Goal: Find contact information: Obtain details needed to contact an individual or organization

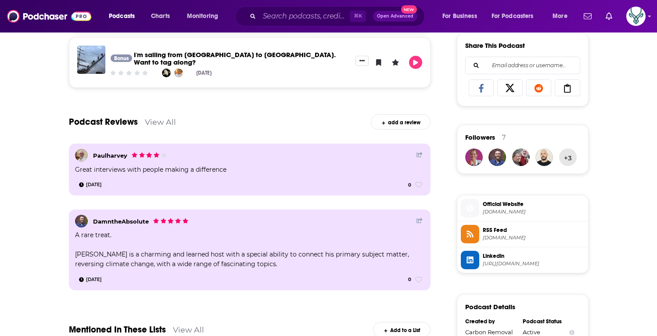
scroll to position [186, 0]
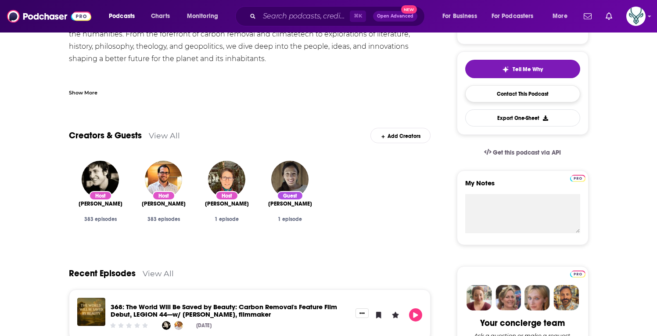
click at [498, 97] on link "Contact This Podcast" at bounding box center [522, 93] width 115 height 17
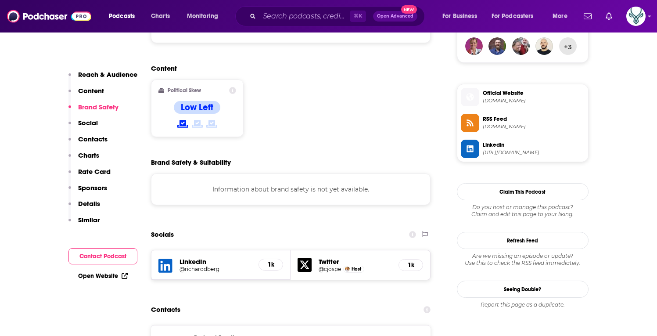
scroll to position [677, 0]
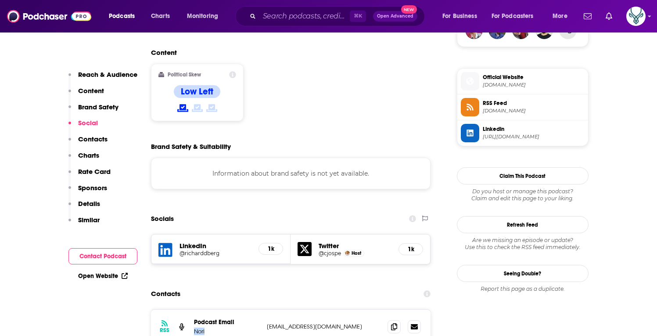
drag, startPoint x: 209, startPoint y: 286, endPoint x: 192, endPoint y: 288, distance: 17.2
click at [192, 310] on div "RSS Podcast Email Nori carbon.removal.strategies@gmail.com carbon.removal.strat…" at bounding box center [291, 327] width 280 height 34
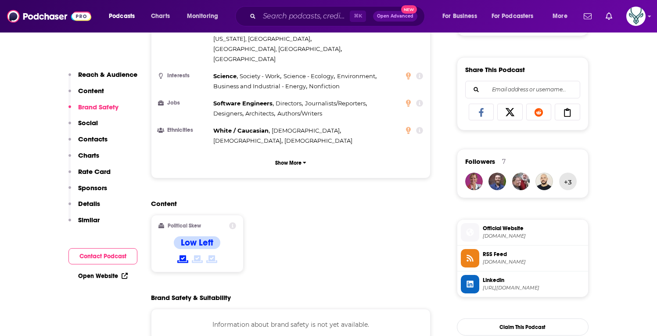
scroll to position [0, 0]
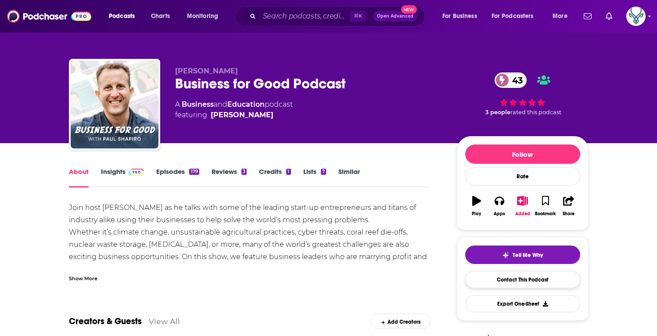
click at [494, 278] on link "Contact This Podcast" at bounding box center [522, 279] width 115 height 17
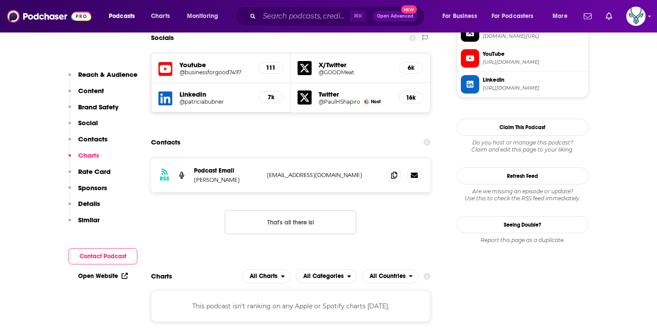
scroll to position [757, 0]
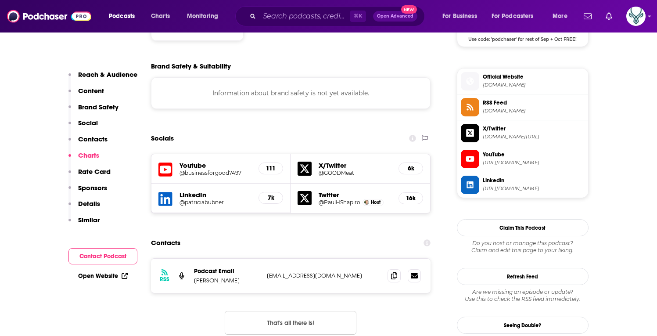
click at [94, 140] on p "Contacts" at bounding box center [92, 139] width 29 height 8
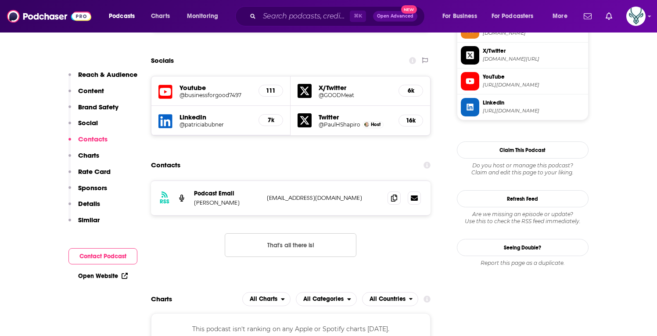
scroll to position [0, 0]
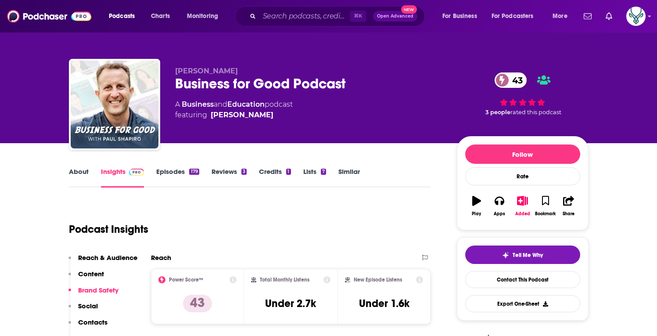
click at [78, 169] on link "About" at bounding box center [79, 177] width 20 height 20
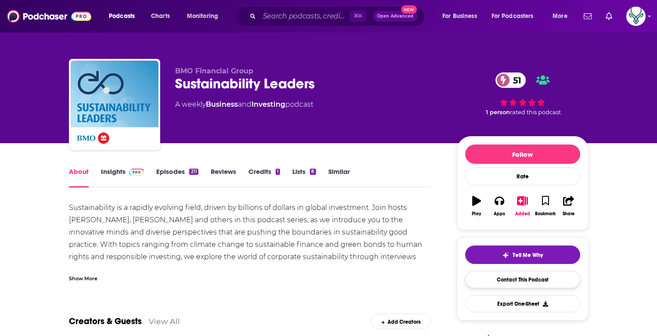
click at [511, 281] on link "Contact This Podcast" at bounding box center [522, 279] width 115 height 17
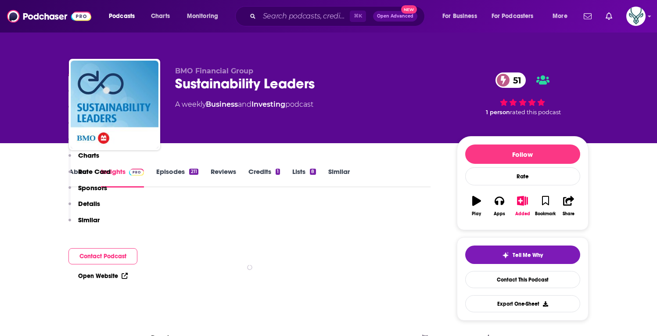
scroll to position [1833, 0]
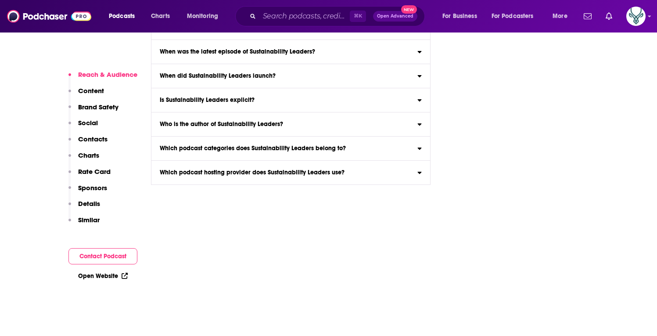
click at [94, 139] on p "Contacts" at bounding box center [92, 139] width 29 height 8
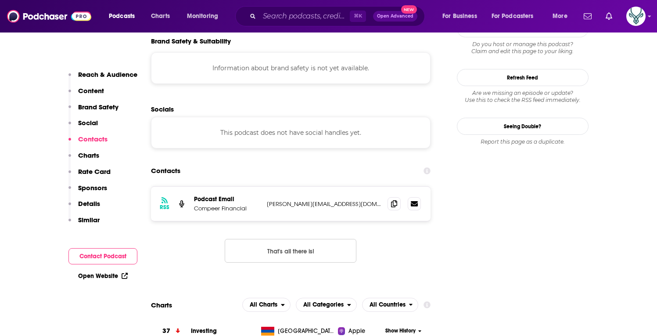
scroll to position [0, 0]
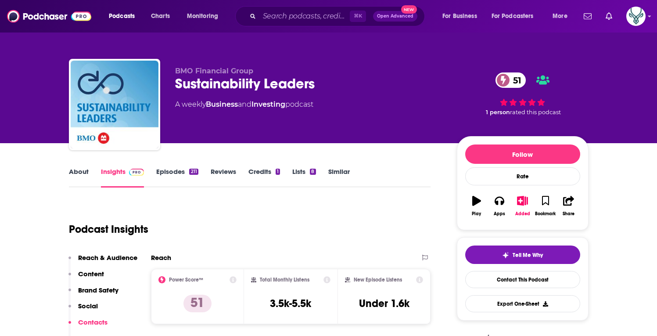
click at [85, 170] on link "About" at bounding box center [79, 177] width 20 height 20
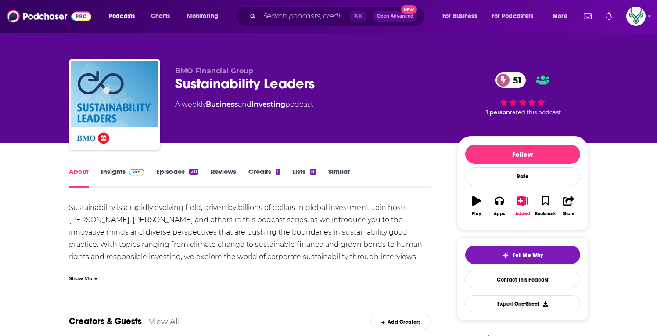
click at [77, 277] on div "Show More" at bounding box center [83, 278] width 29 height 8
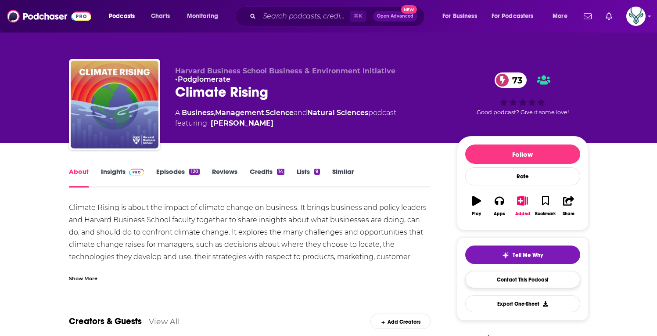
click at [515, 279] on link "Contact This Podcast" at bounding box center [522, 279] width 115 height 17
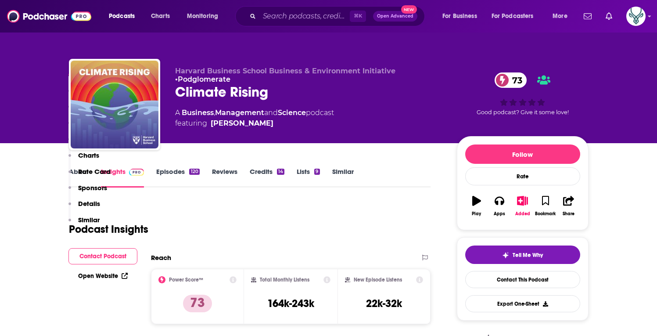
scroll to position [2237, 0]
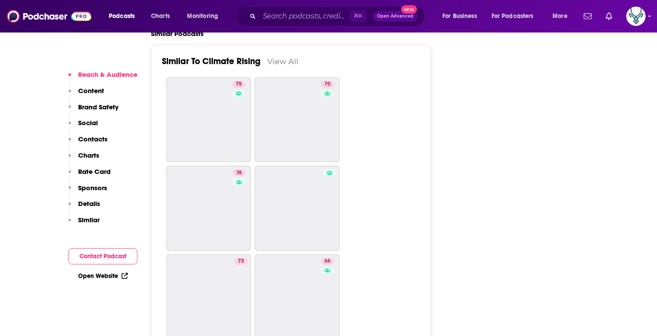
click at [89, 135] on p "Contacts" at bounding box center [92, 139] width 29 height 8
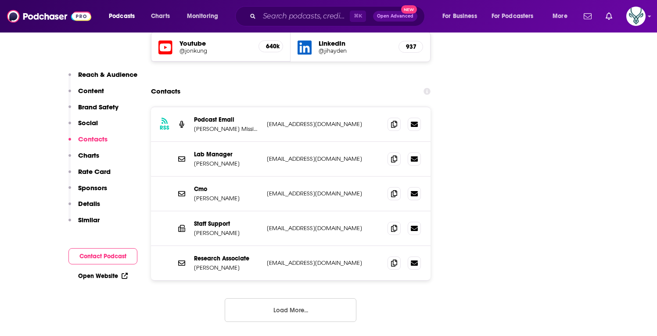
scroll to position [953, 0]
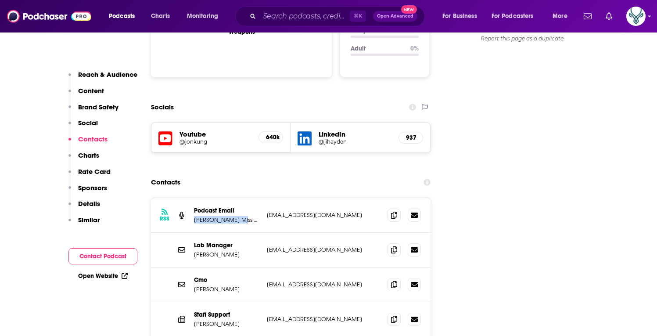
drag, startPoint x: 247, startPoint y: 167, endPoint x: 192, endPoint y: 168, distance: 55.3
click at [192, 198] on div "RSS Podcast Email Micheaux Mission listen@thepodglomerate.com listen@thepodglom…" at bounding box center [291, 215] width 280 height 35
copy p "Micheaux Mission"
drag, startPoint x: 332, startPoint y: 163, endPoint x: 285, endPoint y: 164, distance: 47.9
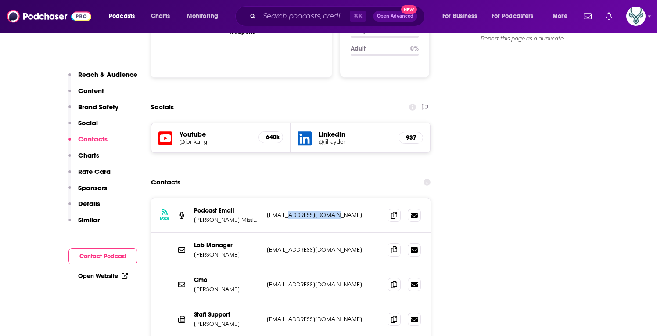
click at [285, 211] on p "listen@thepodglomerate.com" at bounding box center [324, 214] width 114 height 7
copy p "thepodglomerate"
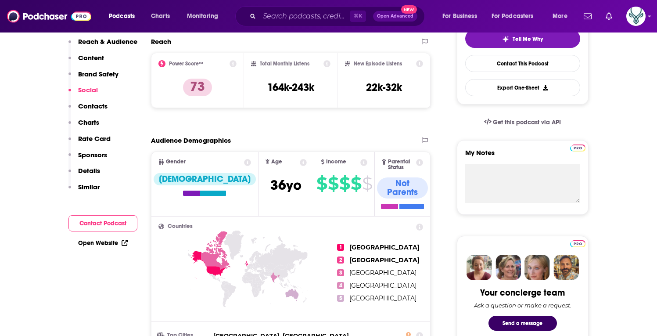
scroll to position [0, 0]
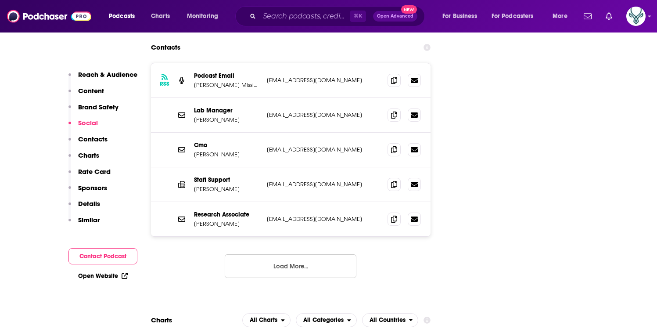
click at [100, 140] on p "Contacts" at bounding box center [92, 139] width 29 height 8
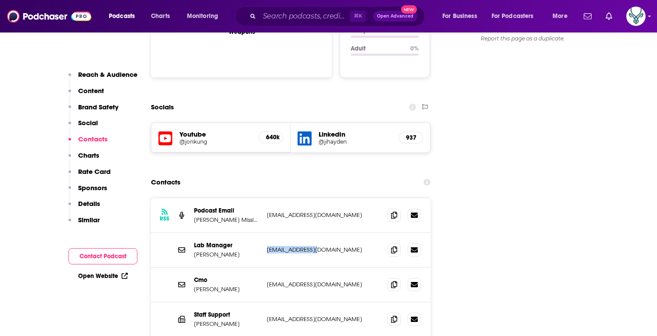
drag, startPoint x: 325, startPoint y: 198, endPoint x: 268, endPoint y: 195, distance: 56.7
click at [263, 233] on div "Lab Manager Caleb Kealoha ckealoha@hbs.edu ckealoha@hbs.edu" at bounding box center [291, 250] width 280 height 35
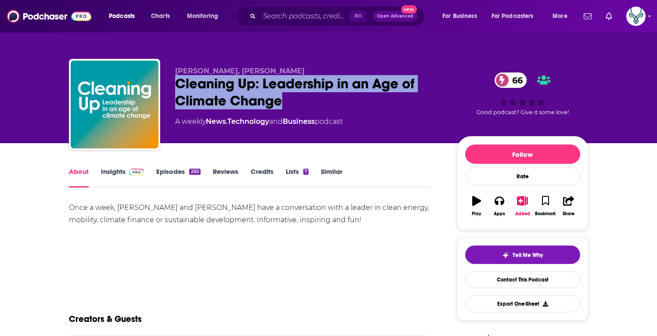
drag, startPoint x: 290, startPoint y: 104, endPoint x: 179, endPoint y: 86, distance: 112.5
click at [179, 86] on div "Cleaning Up: Leadership in an Age of Climate Change 66" at bounding box center [309, 92] width 268 height 34
copy h1 "Cleaning Up: Leadership in an Age of Climate Change"
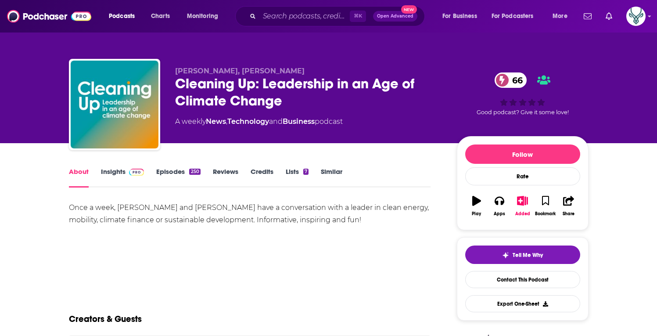
click at [434, 0] on div "Podcasts Charts Monitoring ⌘ K Open Advanced New For Business For Podcasters Mo…" at bounding box center [328, 16] width 657 height 32
click at [522, 279] on link "Contact This Podcast" at bounding box center [522, 279] width 115 height 17
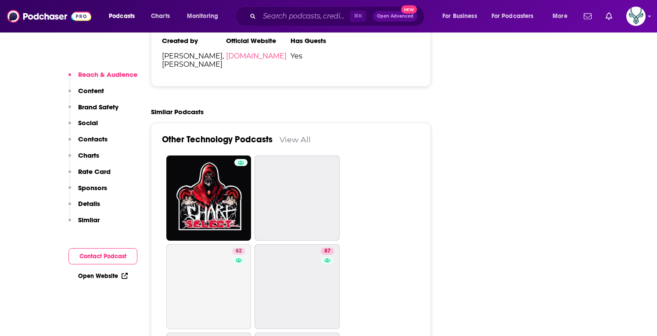
click at [93, 139] on p "Contacts" at bounding box center [92, 139] width 29 height 8
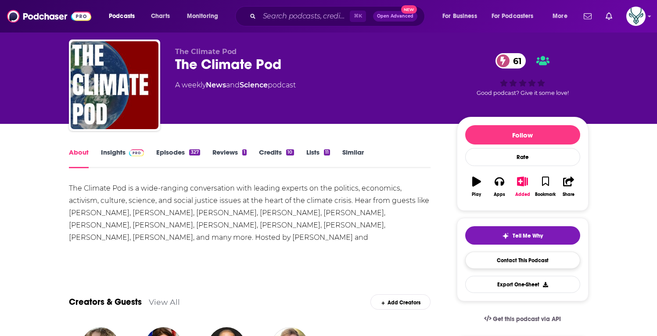
click at [504, 259] on link "Contact This Podcast" at bounding box center [522, 260] width 115 height 17
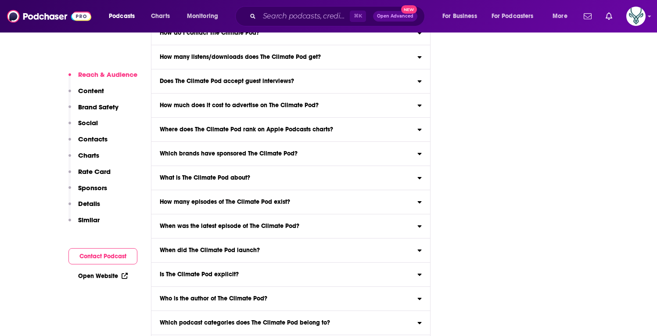
scroll to position [1881, 0]
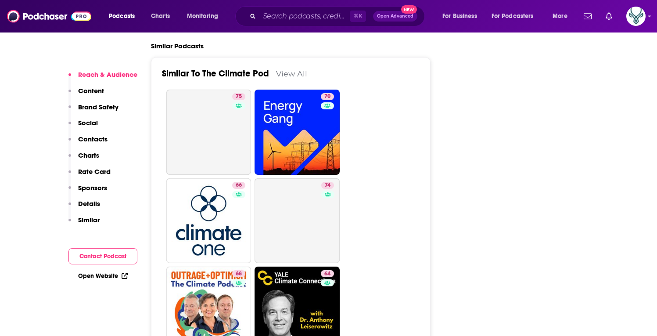
click at [89, 139] on p "Contacts" at bounding box center [92, 139] width 29 height 8
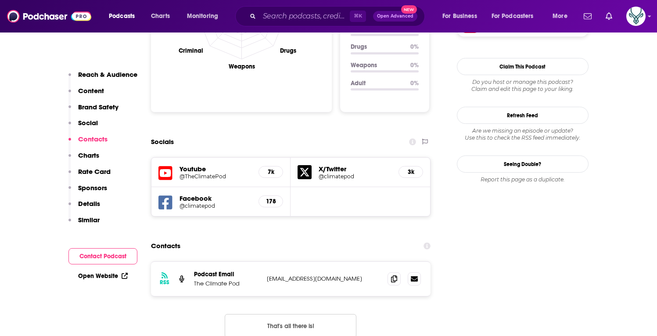
scroll to position [488, 0]
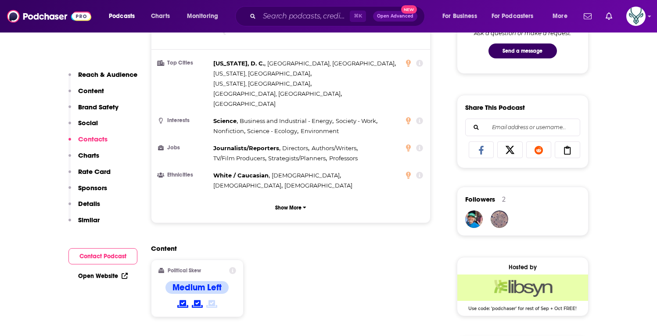
click at [90, 140] on p "Contacts" at bounding box center [92, 139] width 29 height 8
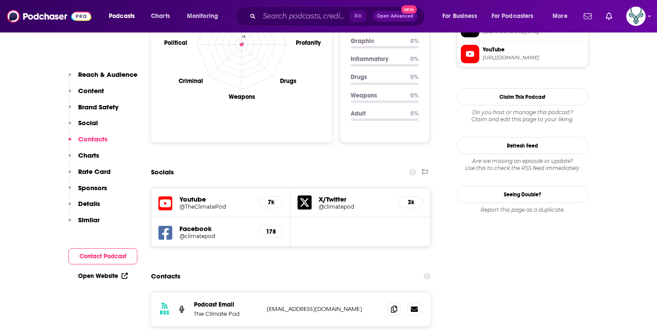
scroll to position [982, 0]
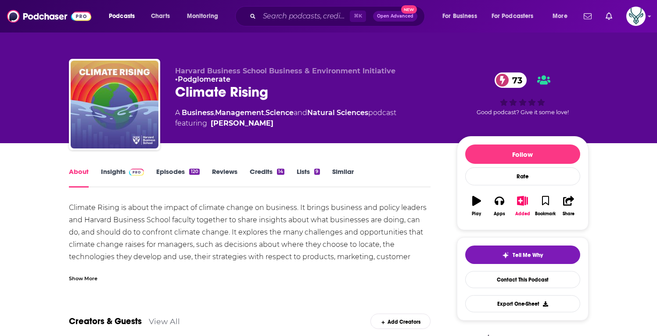
scroll to position [17, 0]
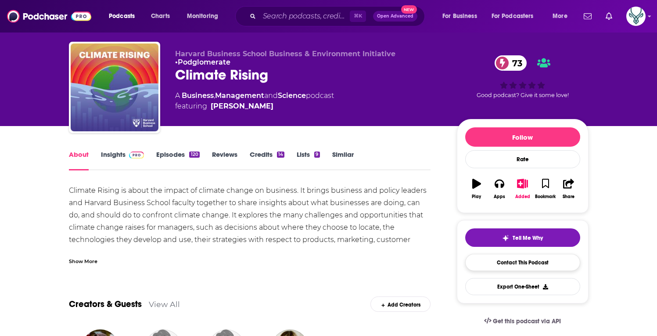
click at [489, 261] on link "Contact This Podcast" at bounding box center [522, 262] width 115 height 17
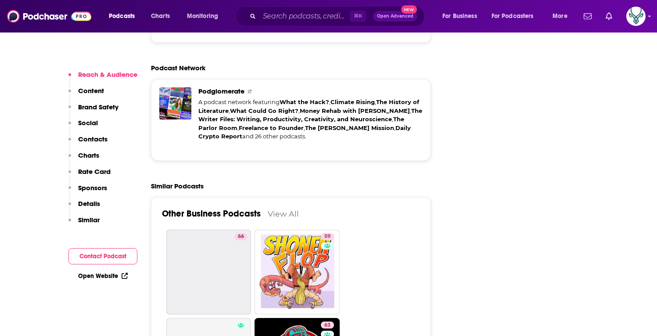
click at [92, 136] on p "Contacts" at bounding box center [92, 139] width 29 height 8
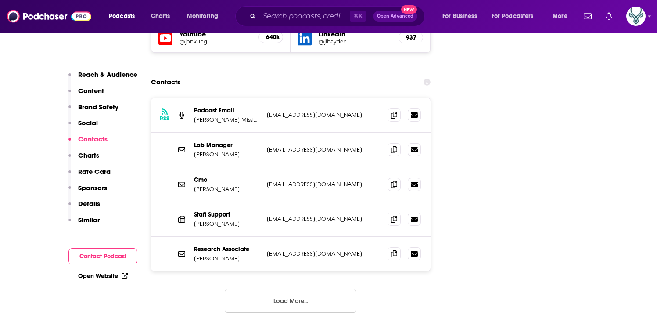
scroll to position [953, 0]
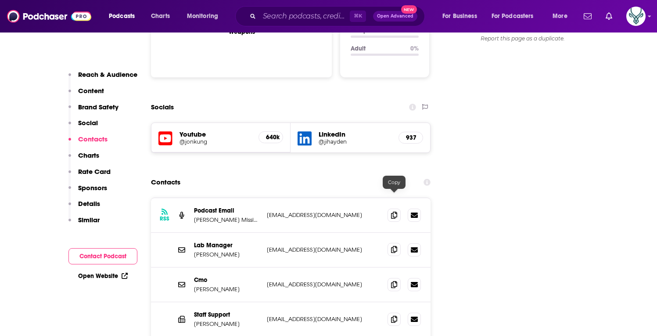
click at [393, 246] on icon at bounding box center [394, 249] width 6 height 7
